Goal: Information Seeking & Learning: Understand process/instructions

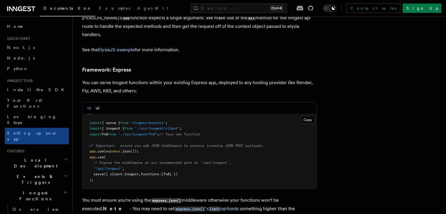
scroll to position [1723, 0]
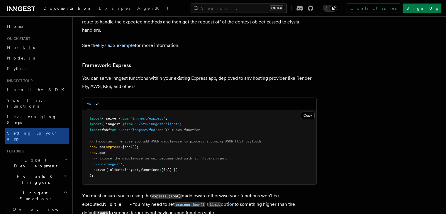
click at [107, 98] on div "v3 v2" at bounding box center [199, 104] width 234 height 12
click at [99, 98] on div "v3 v2" at bounding box center [93, 104] width 12 height 12
click at [99, 98] on button "v2" at bounding box center [98, 104] width 4 height 12
click at [98, 98] on div "v3 v2" at bounding box center [93, 104] width 12 height 12
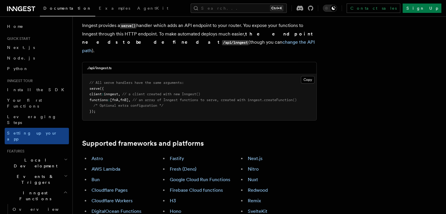
scroll to position [248, 0]
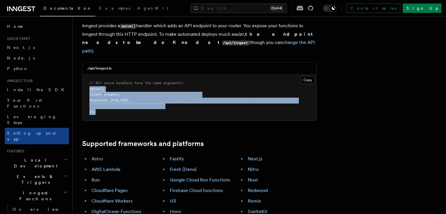
drag, startPoint x: 128, startPoint y: 77, endPoint x: 96, endPoint y: 51, distance: 40.8
click at [96, 75] on pre "// All serve handlers have the same arguments: serve ({ client : inngest , // a…" at bounding box center [199, 98] width 234 height 46
click at [112, 75] on pre "// All serve handlers have the same arguments: serve ({ client : inngest , // a…" at bounding box center [199, 98] width 234 height 46
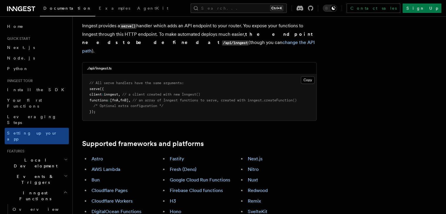
scroll to position [253, 0]
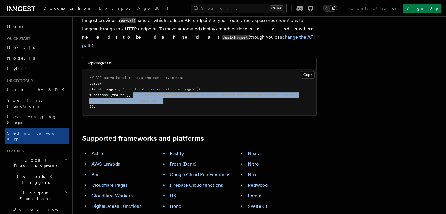
drag, startPoint x: 149, startPoint y: 56, endPoint x: 177, endPoint y: 64, distance: 28.9
click at [177, 69] on pre "// All serve handlers have the same arguments: serve ({ client : inngest , // a…" at bounding box center [199, 92] width 234 height 46
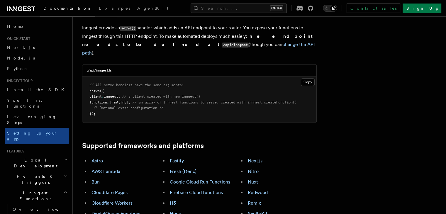
scroll to position [239, 0]
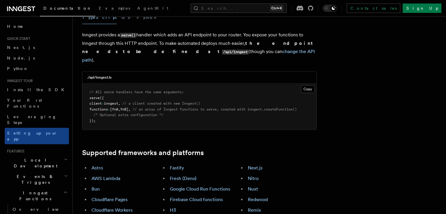
click at [118, 107] on span "[fnA" at bounding box center [114, 109] width 8 height 4
click at [131, 107] on span "," at bounding box center [129, 109] width 2 height 4
copy span "[fnA , fnB]"
drag, startPoint x: 169, startPoint y: 70, endPoint x: 207, endPoint y: 68, distance: 38.2
click at [207, 90] on code "// All serve handlers have the same arguments: serve ({ client : inngest , // a…" at bounding box center [192, 106] width 207 height 33
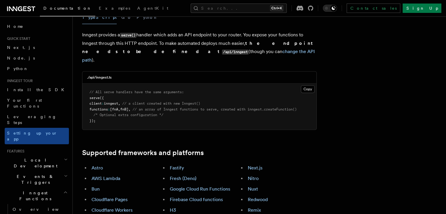
click at [199, 107] on span "// an array of Inngest functions to serve, created with inngest.createFunction()" at bounding box center [215, 109] width 164 height 4
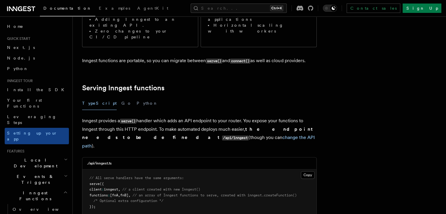
scroll to position [155, 0]
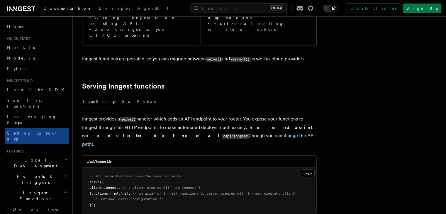
click at [121, 95] on button "Go" at bounding box center [126, 101] width 11 height 13
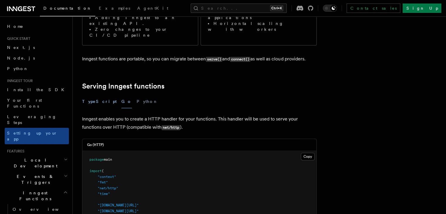
click at [102, 95] on button "TypeScript" at bounding box center [99, 101] width 35 height 13
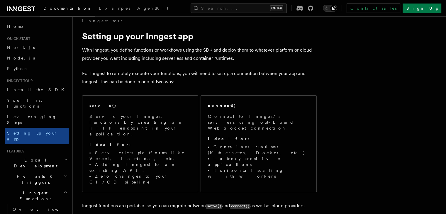
scroll to position [8, 0]
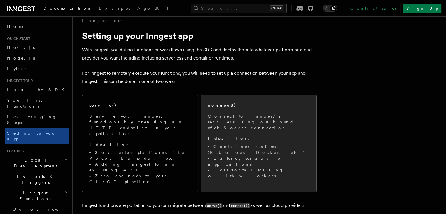
click at [252, 117] on p "Connect to Inngest's servers using out-bound WebSocket connection." at bounding box center [258, 122] width 101 height 18
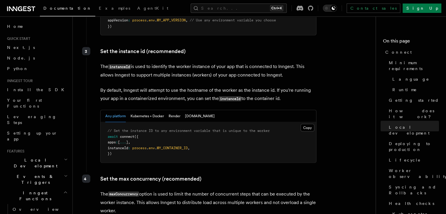
scroll to position [1090, 0]
click at [161, 110] on button "Kubernetes + Docker" at bounding box center [147, 116] width 33 height 12
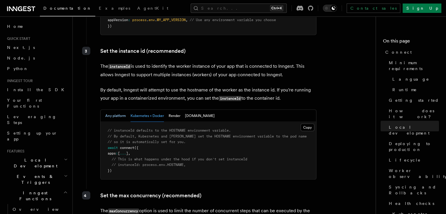
click at [120, 110] on button "Any platform" at bounding box center [115, 116] width 21 height 12
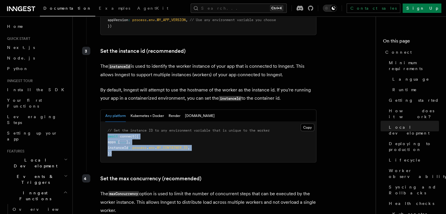
drag, startPoint x: 114, startPoint y: 124, endPoint x: 107, endPoint y: 106, distance: 18.9
click at [107, 122] on pre "// Set the instance ID to any environment variable that is unique to the worker…" at bounding box center [209, 142] width 216 height 40
click at [136, 130] on pre "// Set the instance ID to any environment variable that is unique to the worker…" at bounding box center [209, 142] width 216 height 40
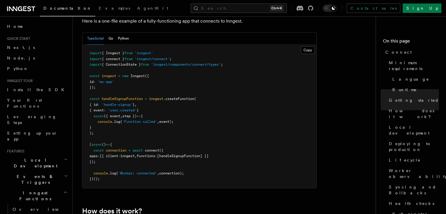
scroll to position [434, 0]
click at [92, 148] on span at bounding box center [91, 150] width 4 height 4
click at [90, 142] on span "(" at bounding box center [90, 144] width 2 height 4
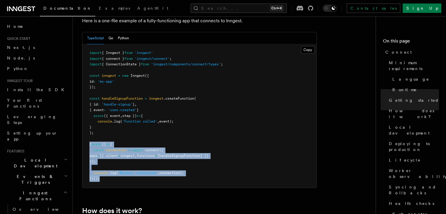
click at [102, 157] on pre "import { Inngest } from 'inngest' import { connect } from 'inngest/connect' ; i…" at bounding box center [199, 115] width 234 height 143
copy code "( async () => { const connection = await connect ({ apps : [{ client : inngest …"
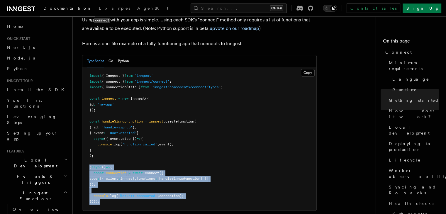
scroll to position [410, 0]
